Goal: Task Accomplishment & Management: Use online tool/utility

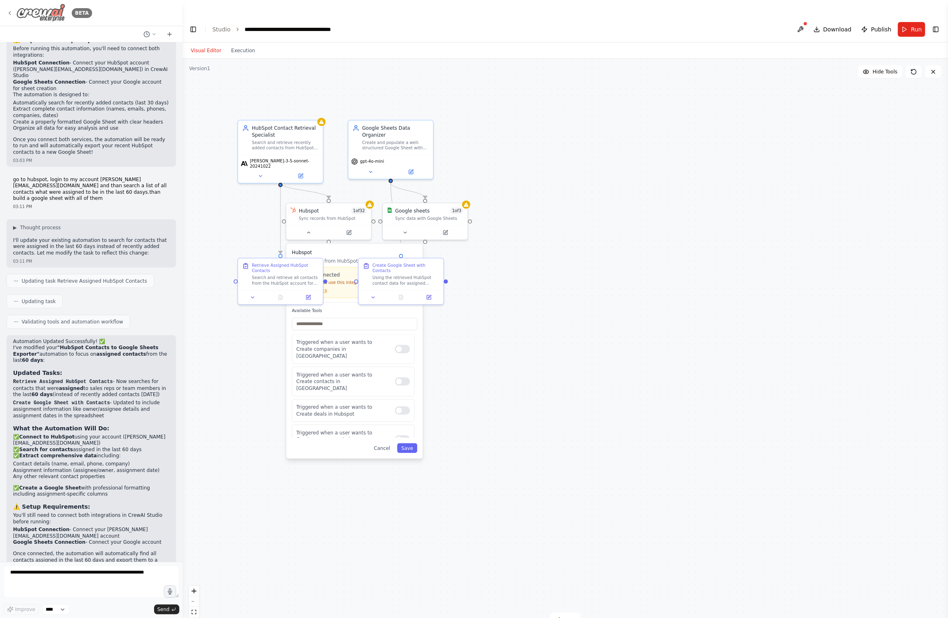
click at [11, 17] on div "BETA" at bounding box center [50, 13] width 86 height 18
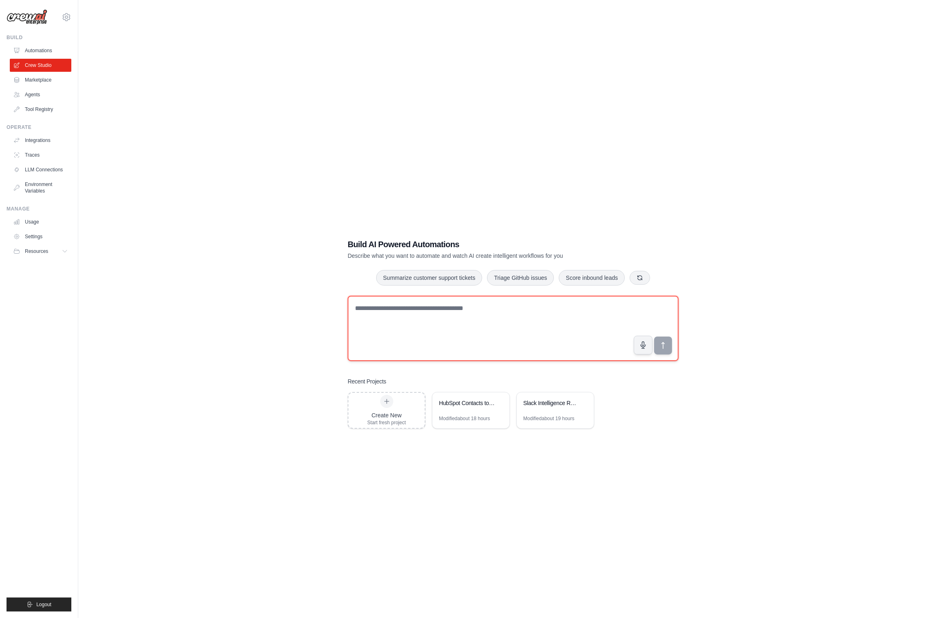
click at [400, 303] on textarea at bounding box center [513, 328] width 331 height 65
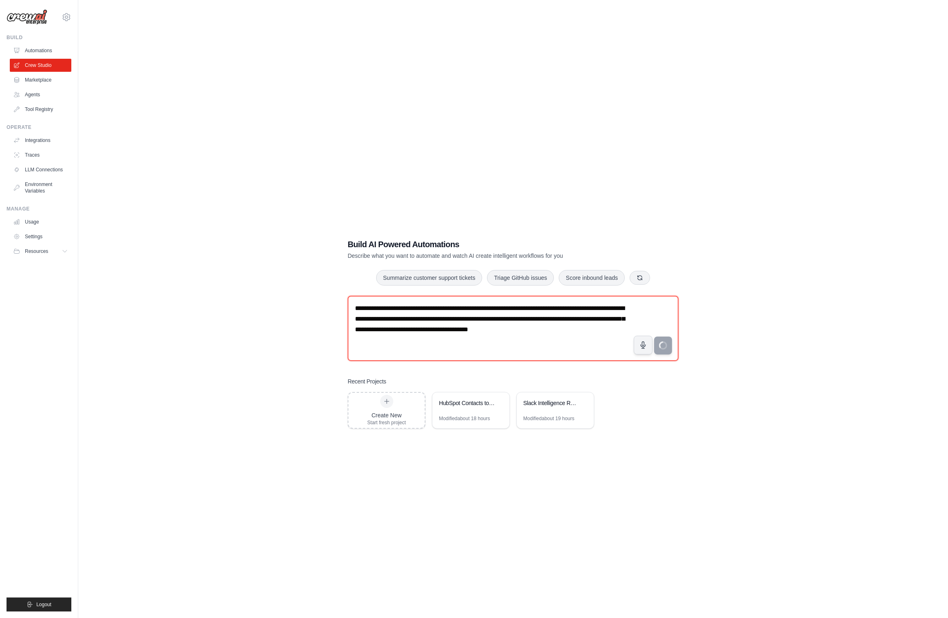
type textarea "**********"
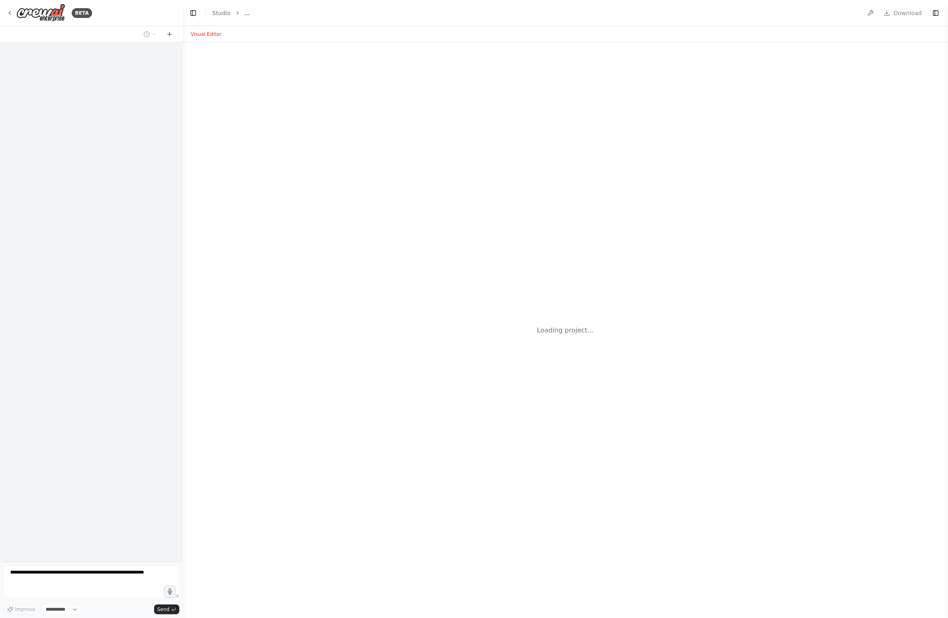
select select "****"
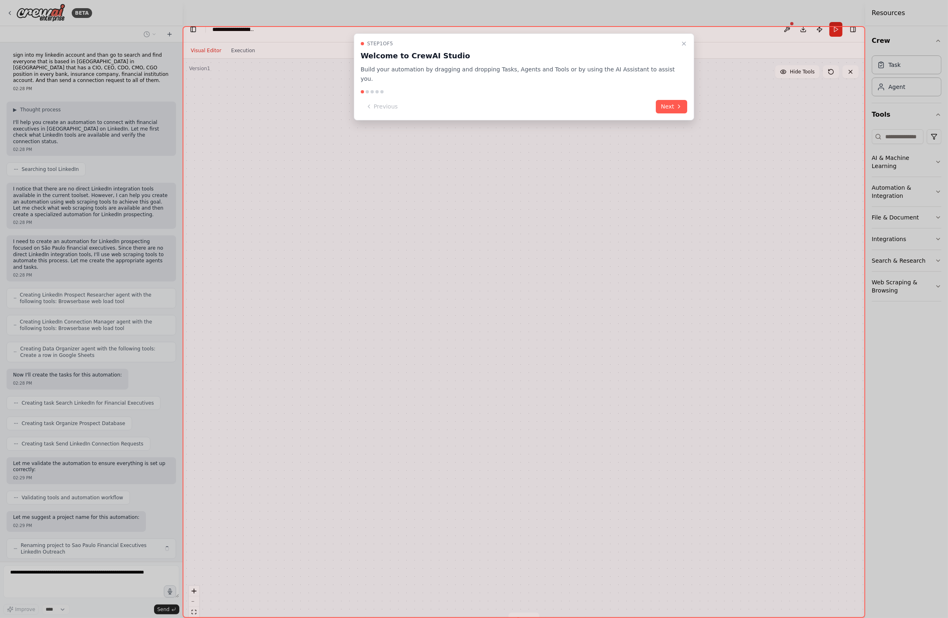
scroll to position [13, 0]
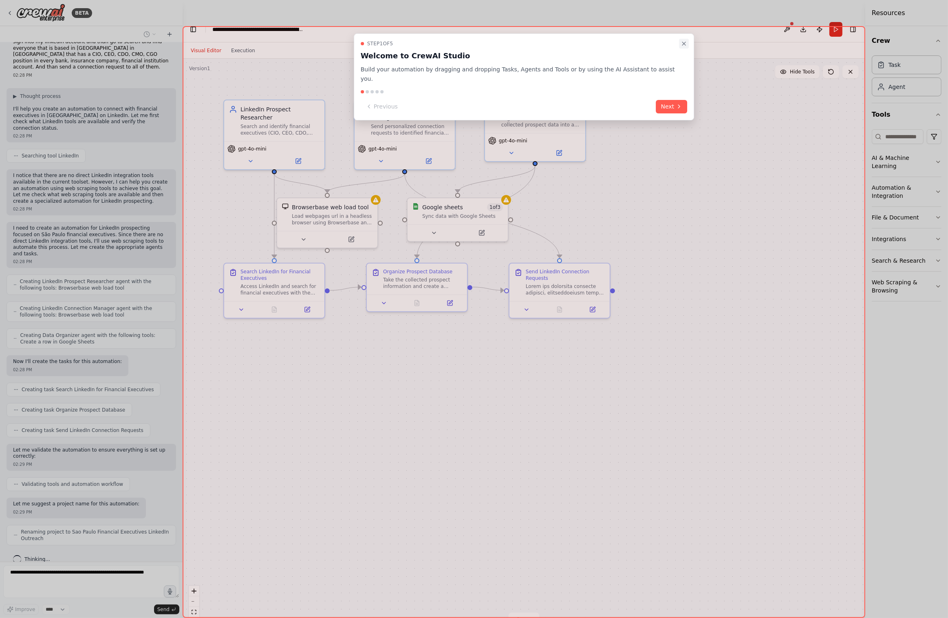
click at [682, 44] on icon "Close walkthrough" at bounding box center [683, 43] width 3 height 3
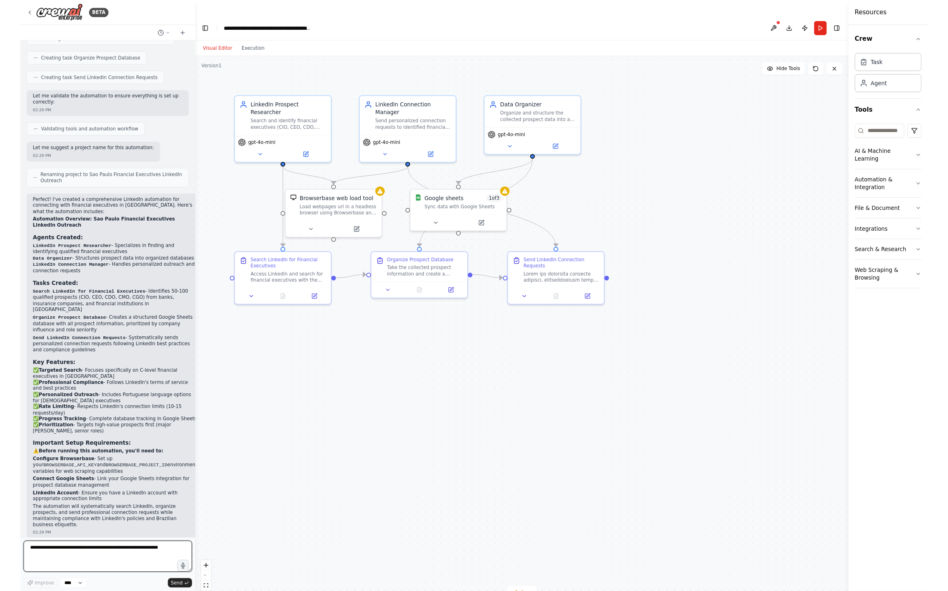
scroll to position [0, 0]
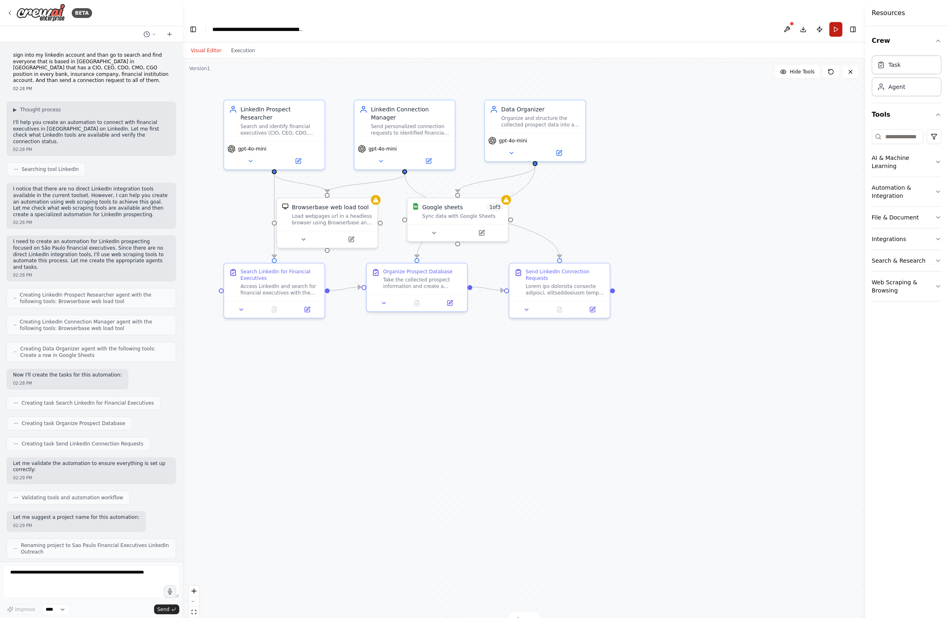
click at [833, 22] on button "Run" at bounding box center [836, 29] width 13 height 15
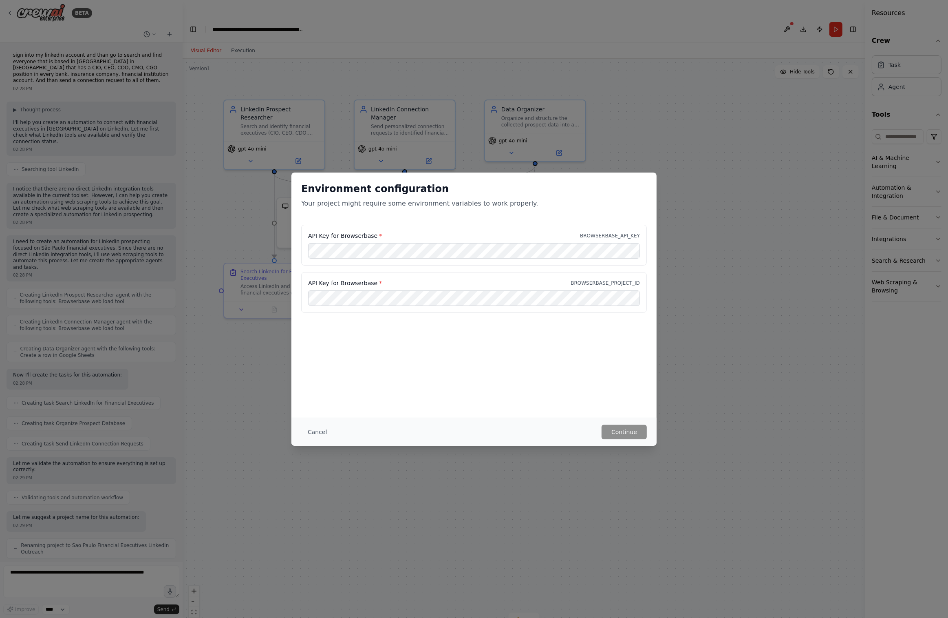
click at [547, 189] on h2 "Environment configuration" at bounding box center [474, 188] width 346 height 13
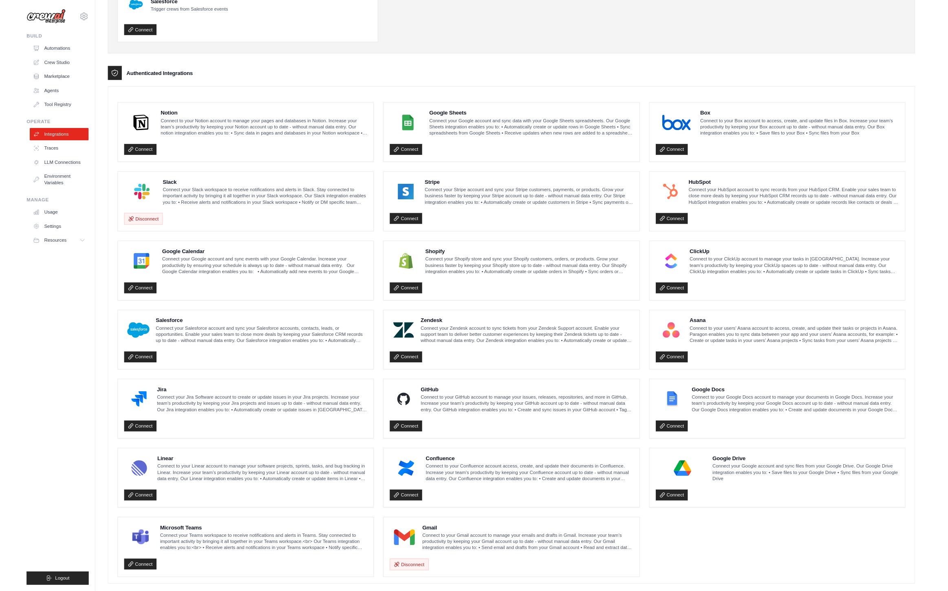
scroll to position [148, 0]
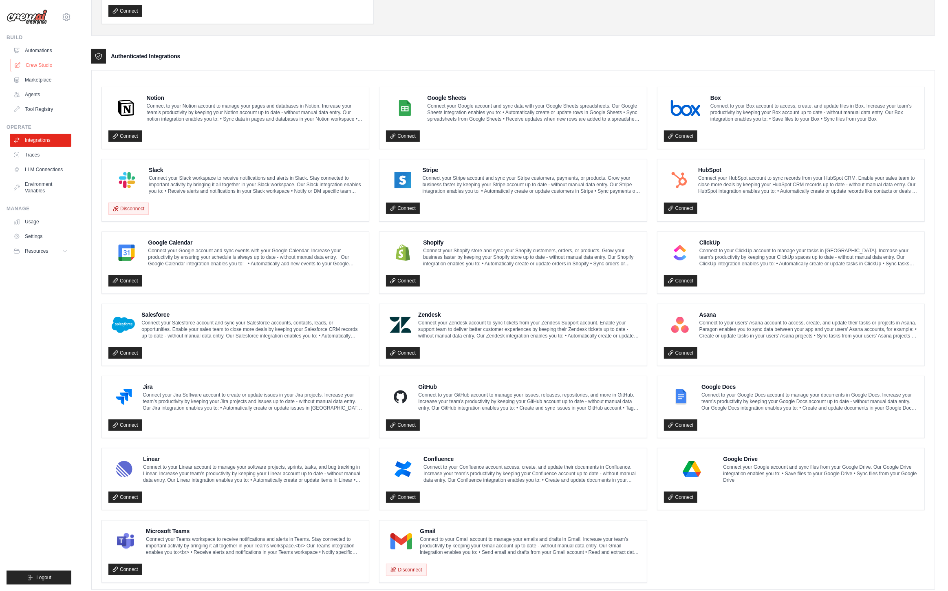
click at [42, 64] on link "Crew Studio" at bounding box center [42, 65] width 62 height 13
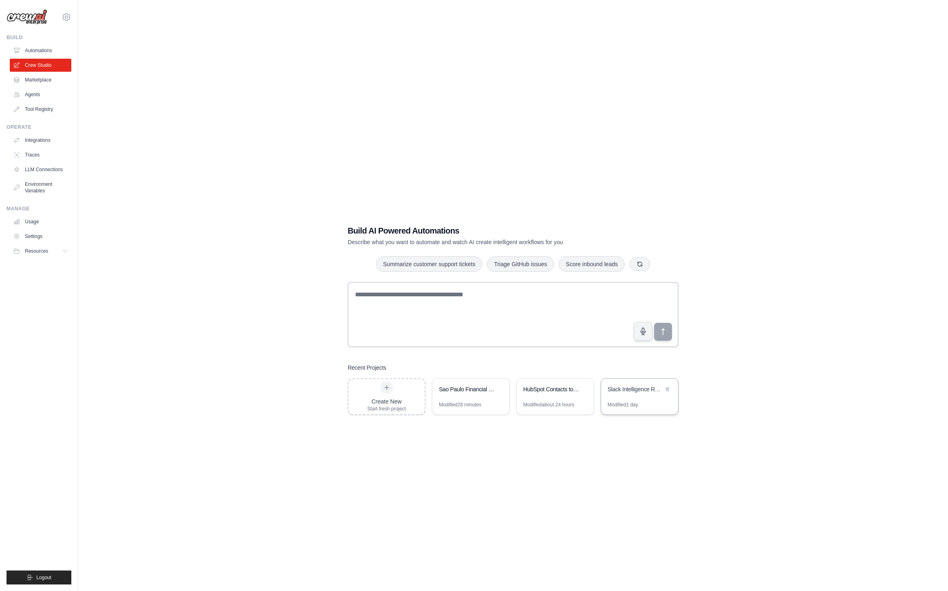
click at [615, 381] on div "Slack Intelligence Reporter - Daily Business Insights" at bounding box center [639, 390] width 77 height 23
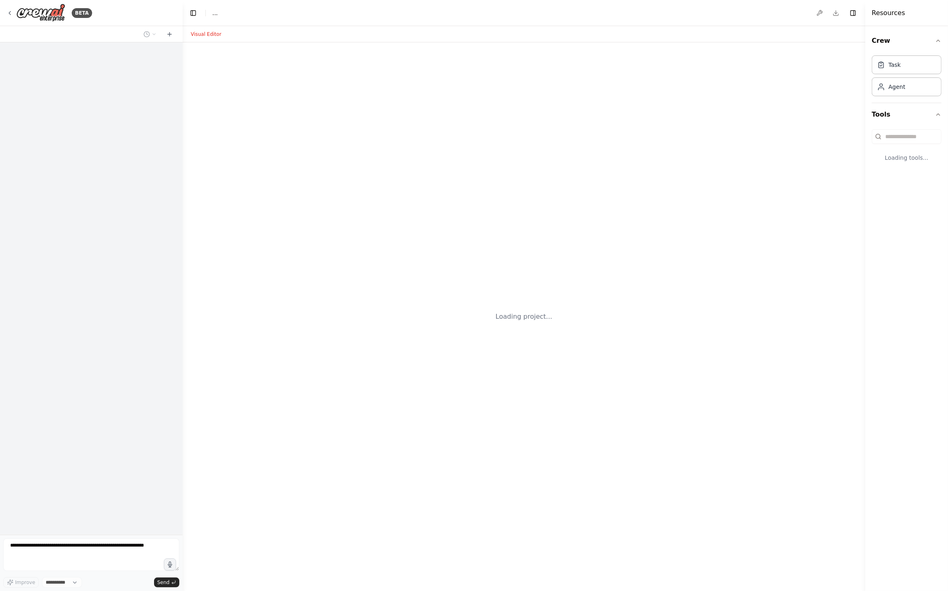
select select "****"
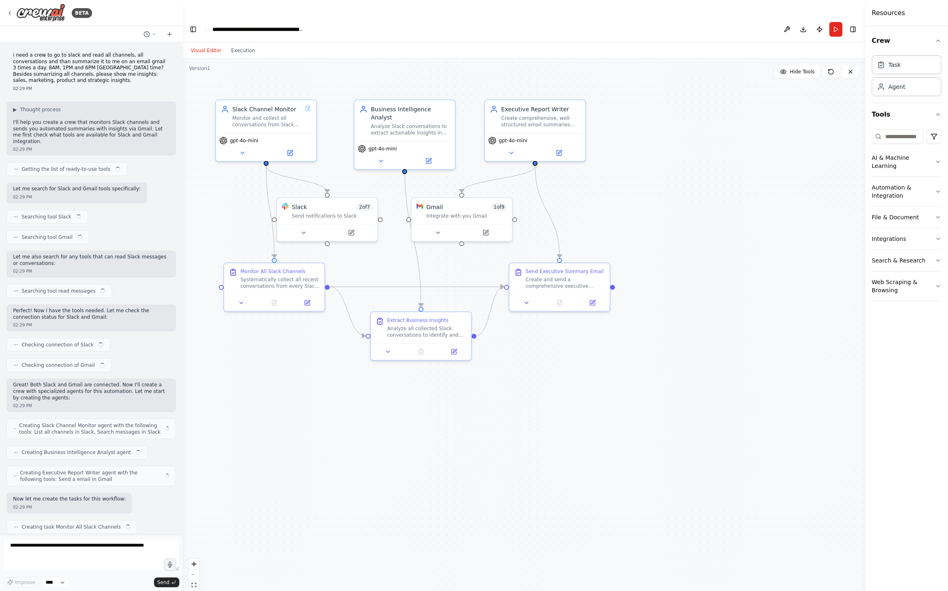
scroll to position [1066, 0]
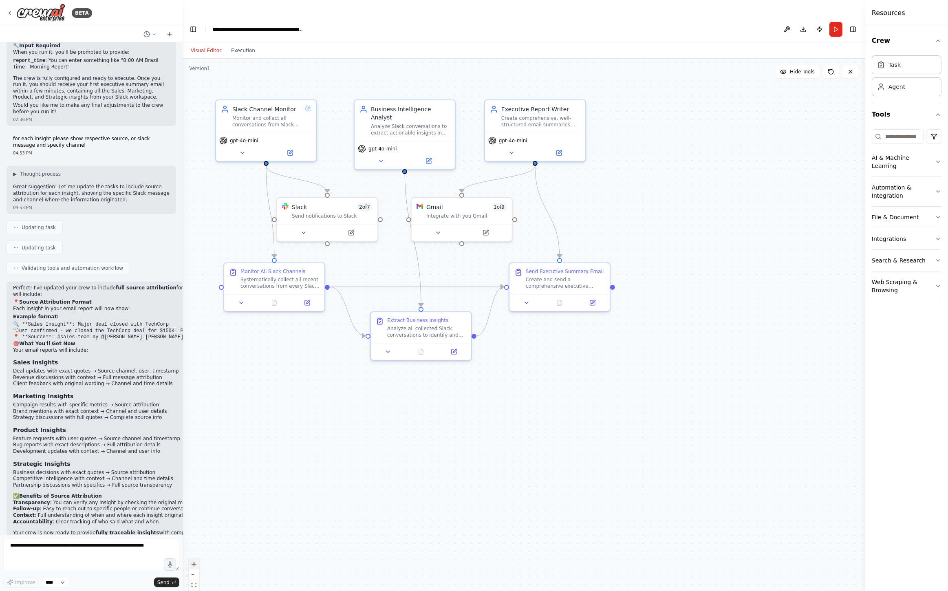
click at [194, 562] on icon "zoom in" at bounding box center [194, 564] width 5 height 5
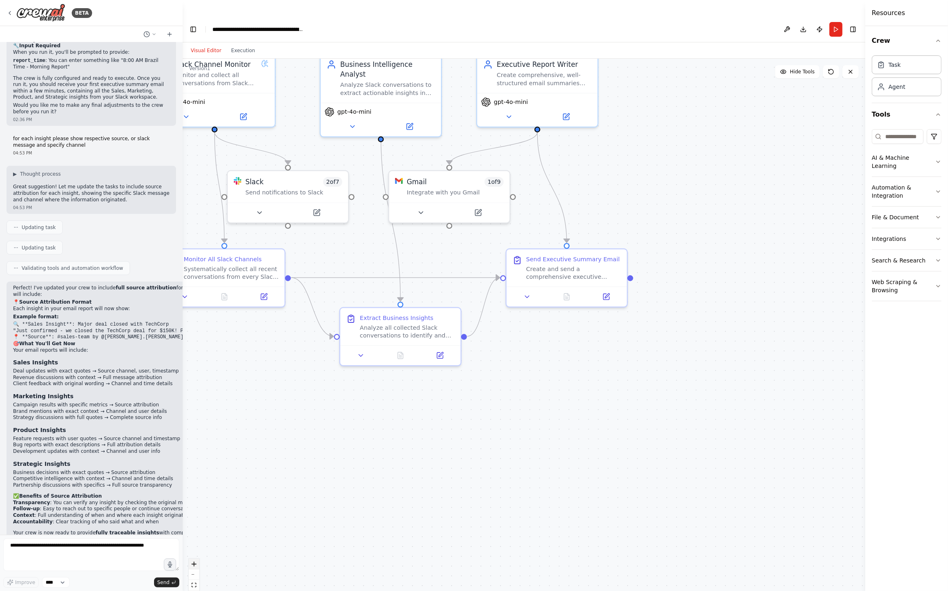
click at [194, 562] on icon "zoom in" at bounding box center [194, 564] width 5 height 5
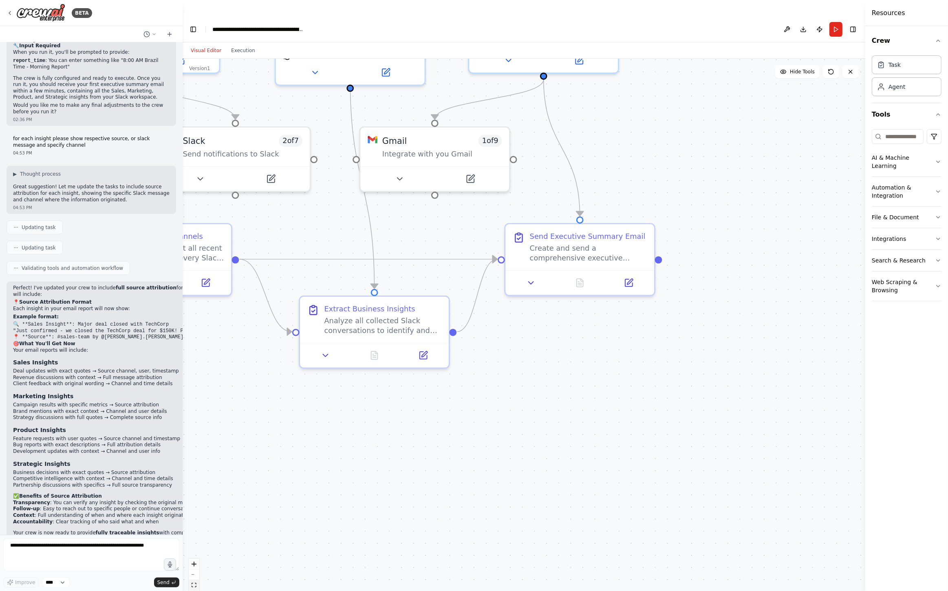
click at [196, 580] on button "fit view" at bounding box center [194, 585] width 11 height 11
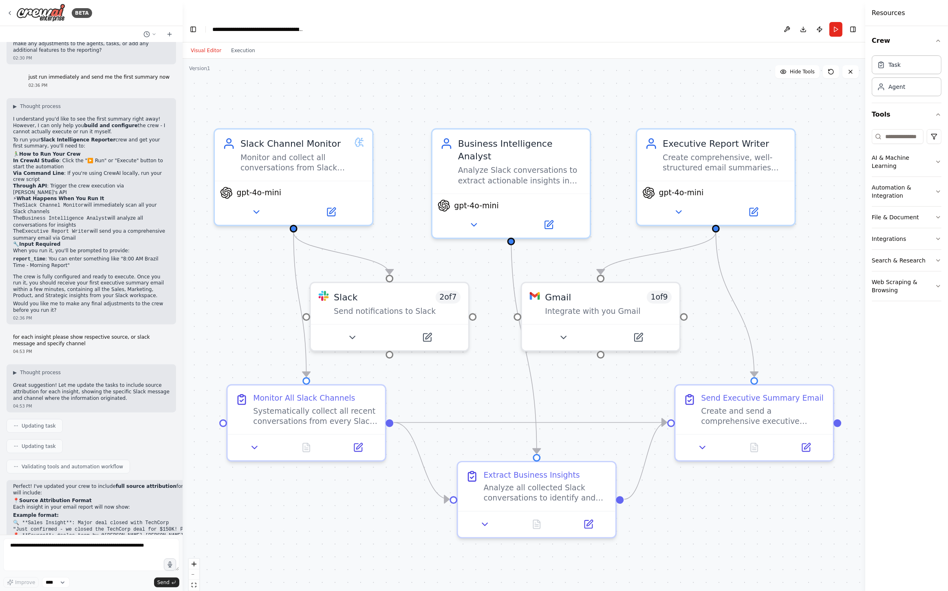
scroll to position [867, 0]
click at [835, 22] on button "Run" at bounding box center [836, 29] width 13 height 15
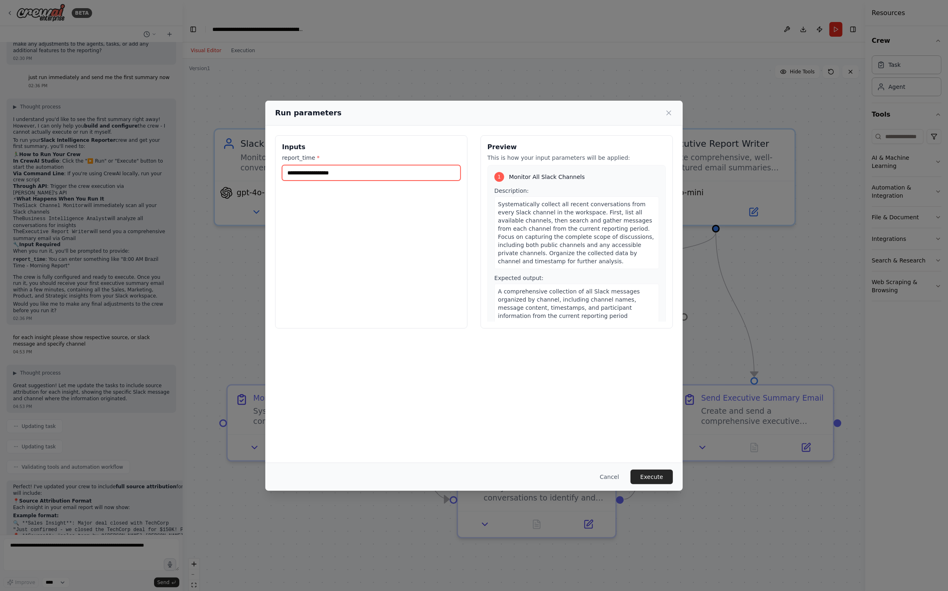
click at [392, 176] on input "report_time *" at bounding box center [371, 172] width 179 height 15
type input "***"
click at [655, 485] on div "Cancel Execute" at bounding box center [473, 477] width 417 height 28
click at [650, 479] on button "Execute" at bounding box center [652, 477] width 42 height 15
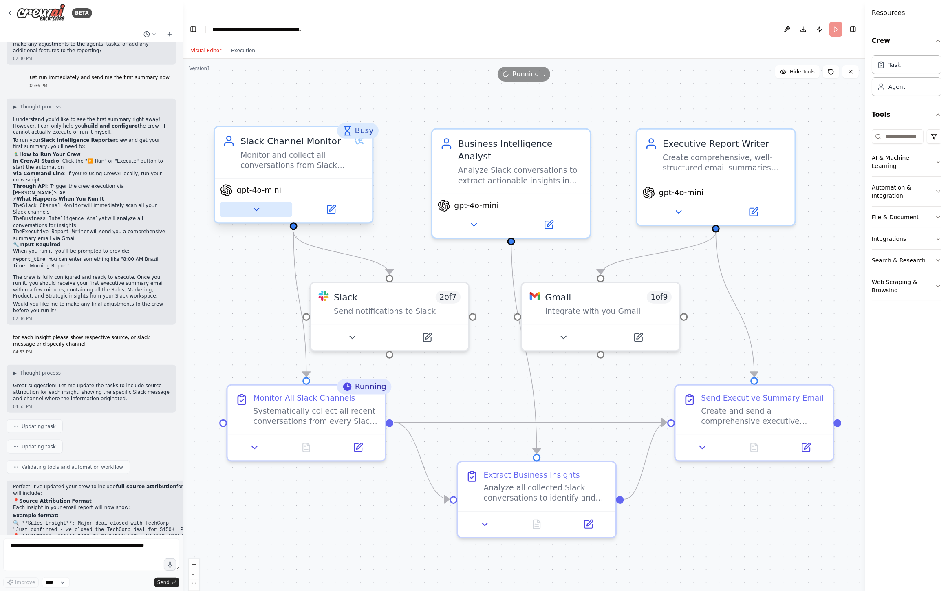
click at [252, 204] on icon at bounding box center [256, 209] width 10 height 10
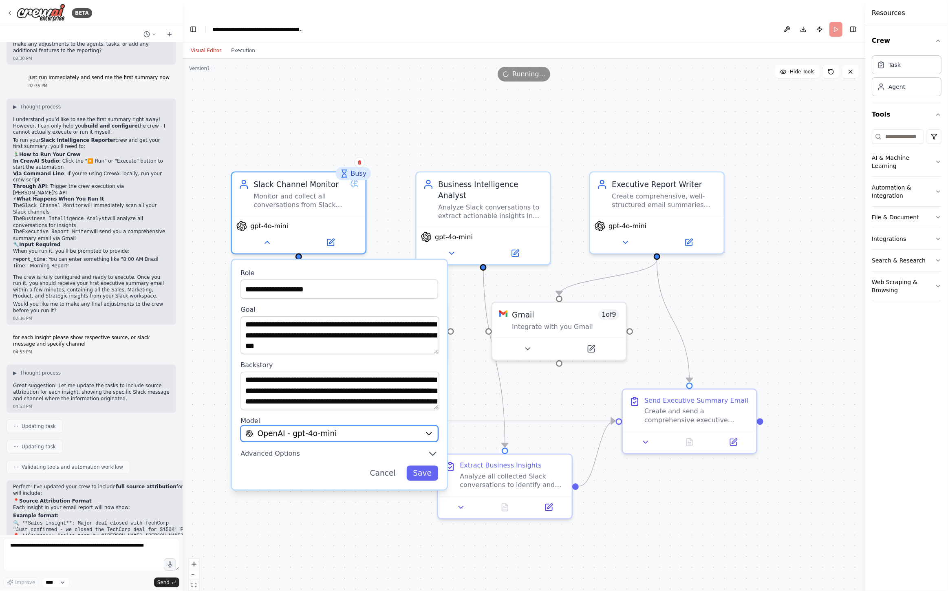
click at [327, 426] on button "OpenAI - gpt-4o-mini" at bounding box center [340, 434] width 198 height 16
click at [331, 428] on span "OpenAI - gpt-4o-mini" at bounding box center [297, 433] width 79 height 11
click at [428, 433] on icon "button" at bounding box center [428, 434] width 5 height 2
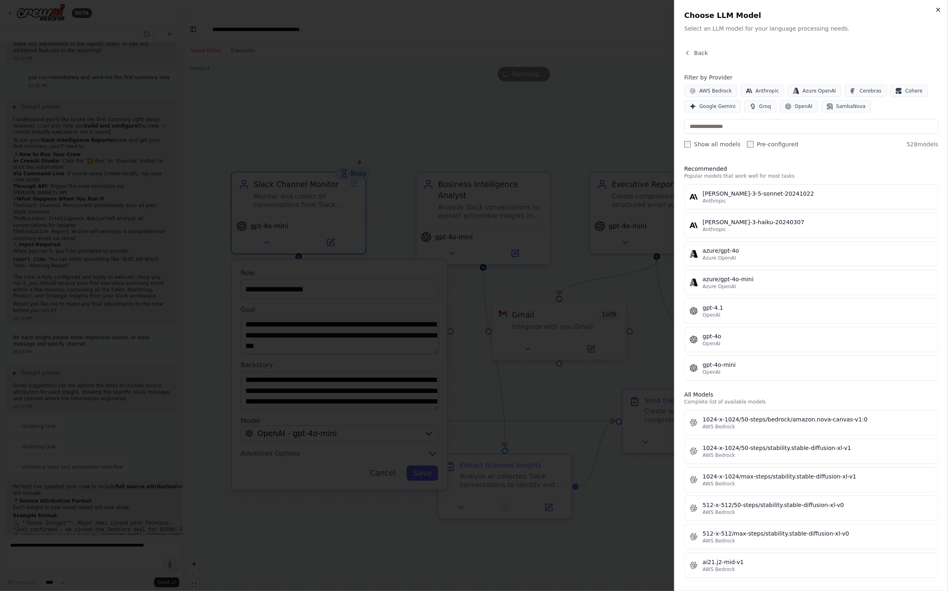
click at [939, 10] on icon "button" at bounding box center [938, 9] width 3 height 3
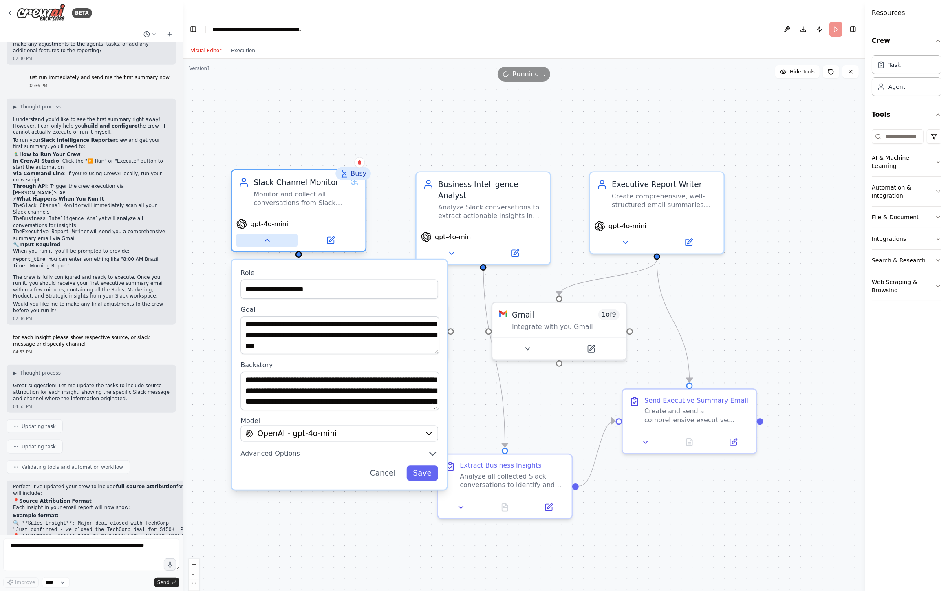
click at [263, 236] on icon at bounding box center [267, 240] width 9 height 9
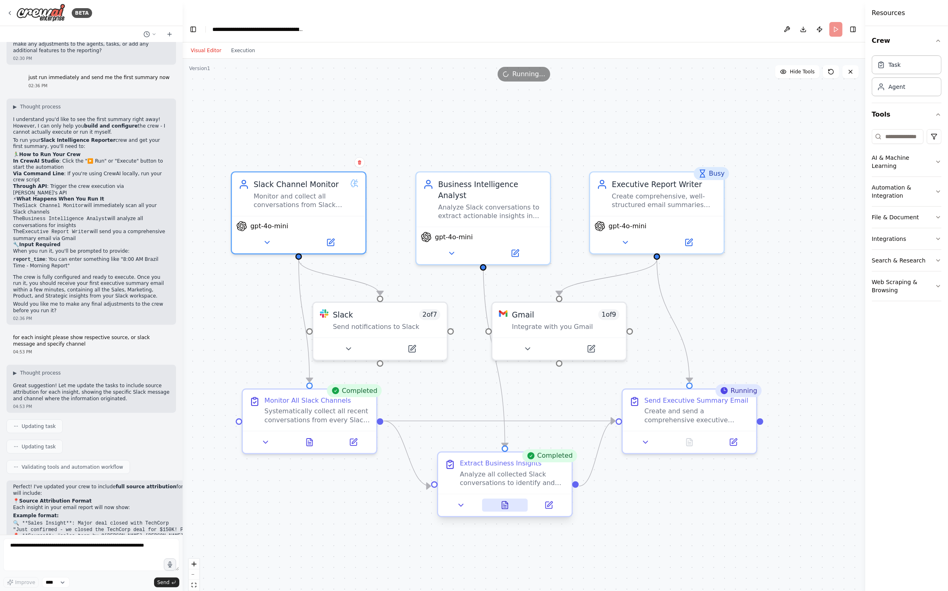
click at [505, 502] on icon at bounding box center [505, 505] width 6 height 7
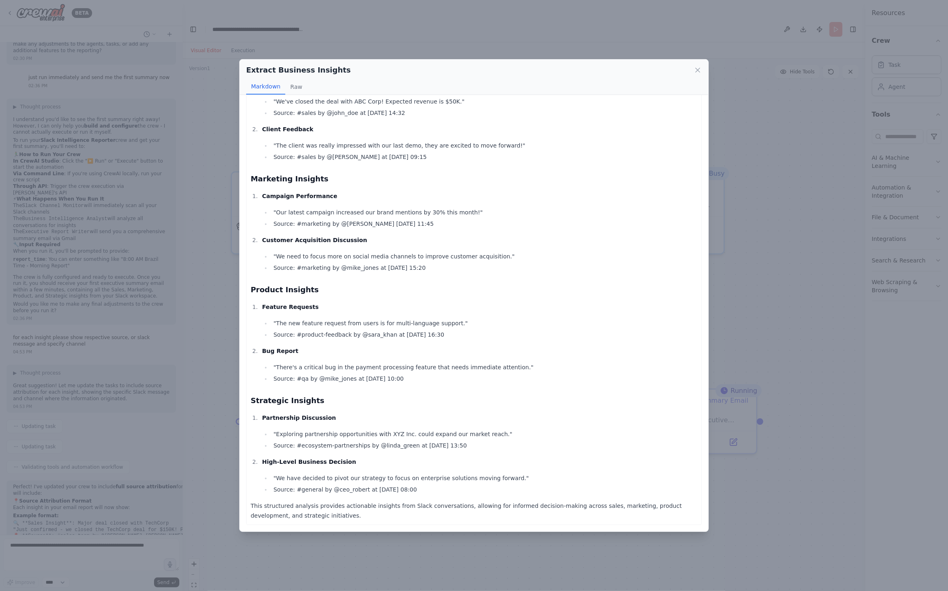
scroll to position [0, 0]
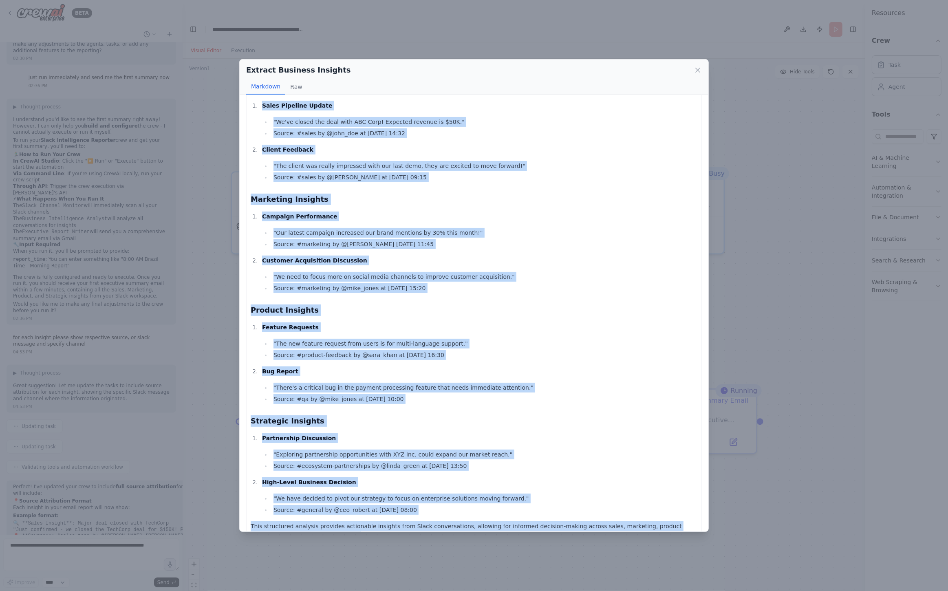
drag, startPoint x: 256, startPoint y: 112, endPoint x: 356, endPoint y: 522, distance: 421.7
click at [356, 522] on div "Sales Insights Sales Pipeline Update "We've closed the deal with ABC Corp! Expe…" at bounding box center [474, 312] width 447 height 458
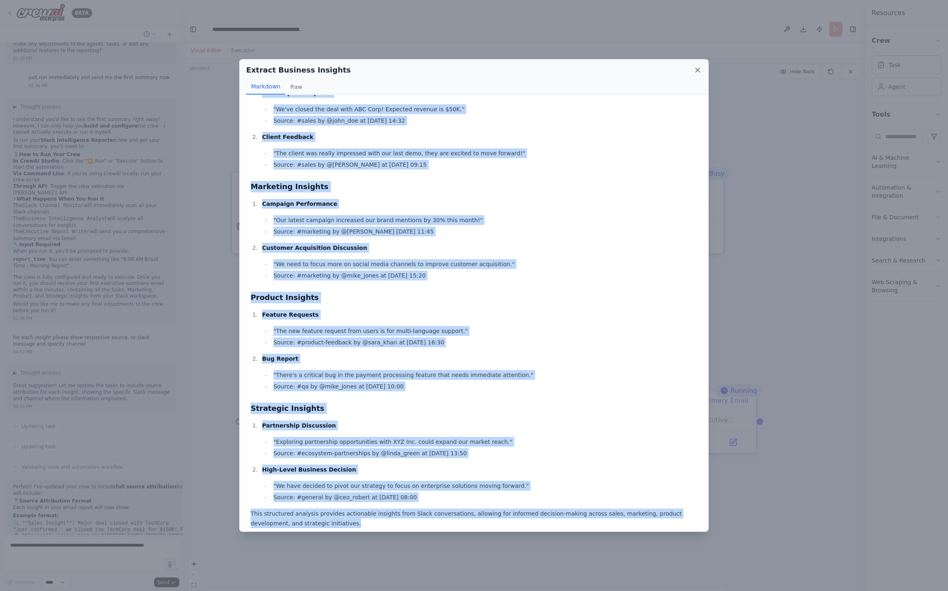
click at [697, 72] on icon at bounding box center [698, 70] width 8 height 8
